Goal: Transaction & Acquisition: Download file/media

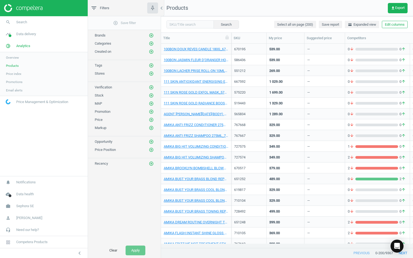
scroll to position [196, 248]
click at [18, 67] on span "Products" at bounding box center [12, 66] width 13 height 4
click at [23, 205] on span "Sephora SE" at bounding box center [25, 206] width 18 height 5
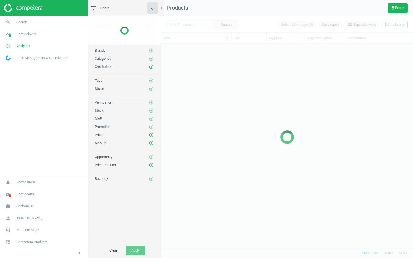
scroll to position [196, 248]
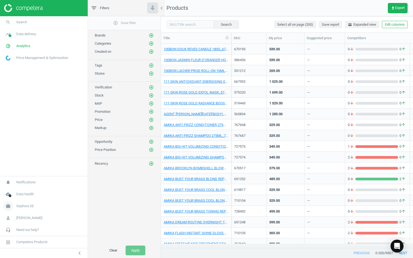
click at [27, 205] on span "Sephora SE" at bounding box center [25, 206] width 18 height 5
click at [19, 190] on span "Switch campaign" at bounding box center [18, 190] width 24 height 4
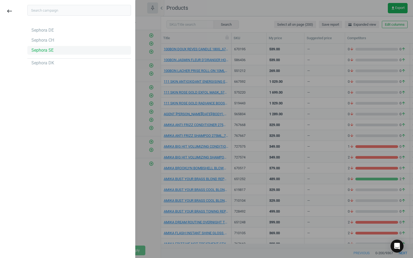
click at [44, 53] on div "Sephora SE" at bounding box center [42, 50] width 22 height 6
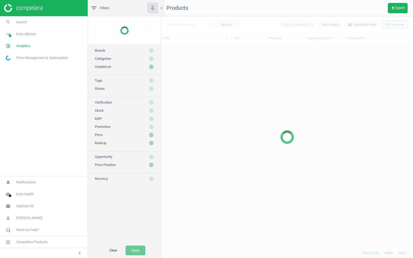
scroll to position [196, 248]
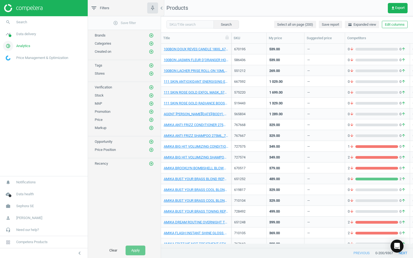
click at [21, 44] on span "Analytics" at bounding box center [23, 46] width 14 height 5
click at [394, 6] on icon "get_app" at bounding box center [393, 8] width 4 height 4
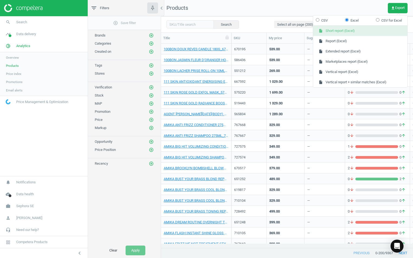
click at [345, 32] on button "insert_drive_file Short report (Excel)" at bounding box center [360, 31] width 94 height 10
